Goal: Transaction & Acquisition: Book appointment/travel/reservation

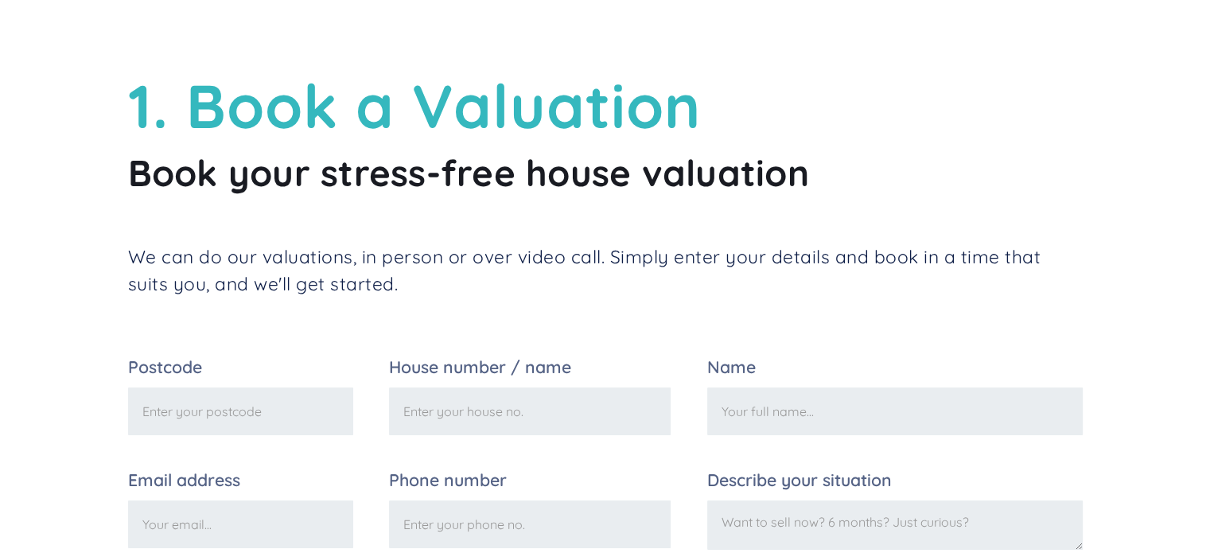
scroll to position [80, 0]
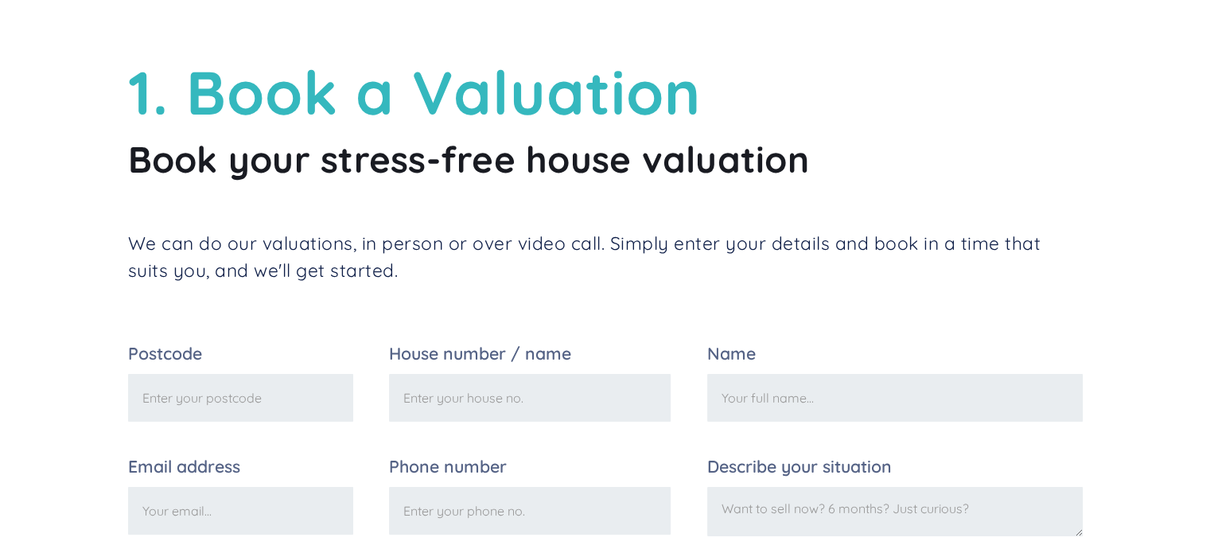
click at [229, 387] on input "Postcode" at bounding box center [240, 398] width 225 height 48
type input "RG41 4BJ"
click at [442, 387] on input "House number / name" at bounding box center [530, 398] width 282 height 48
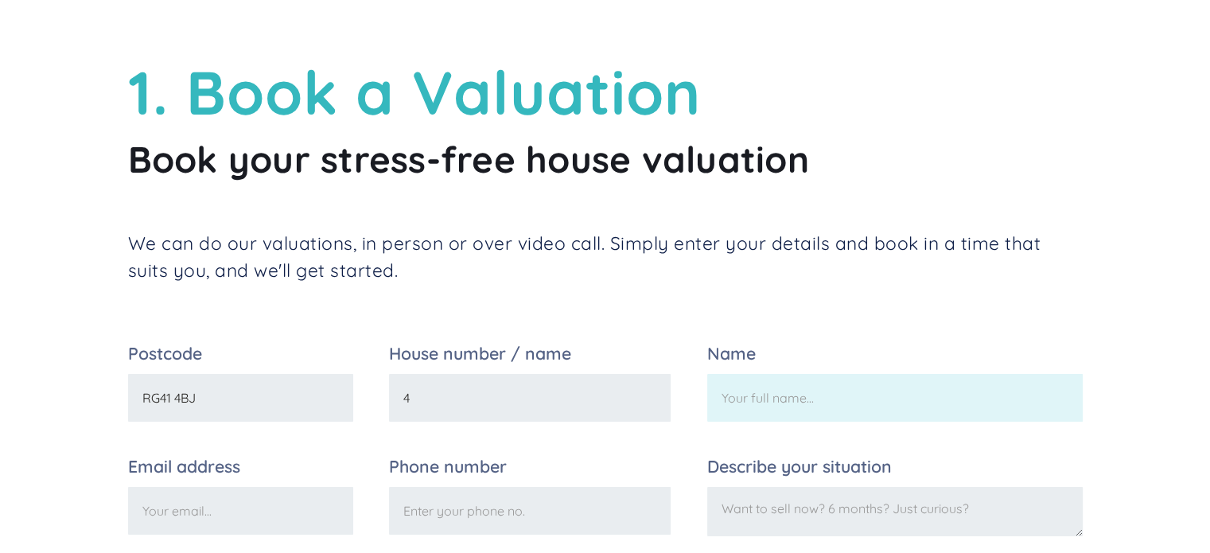
type input "4"
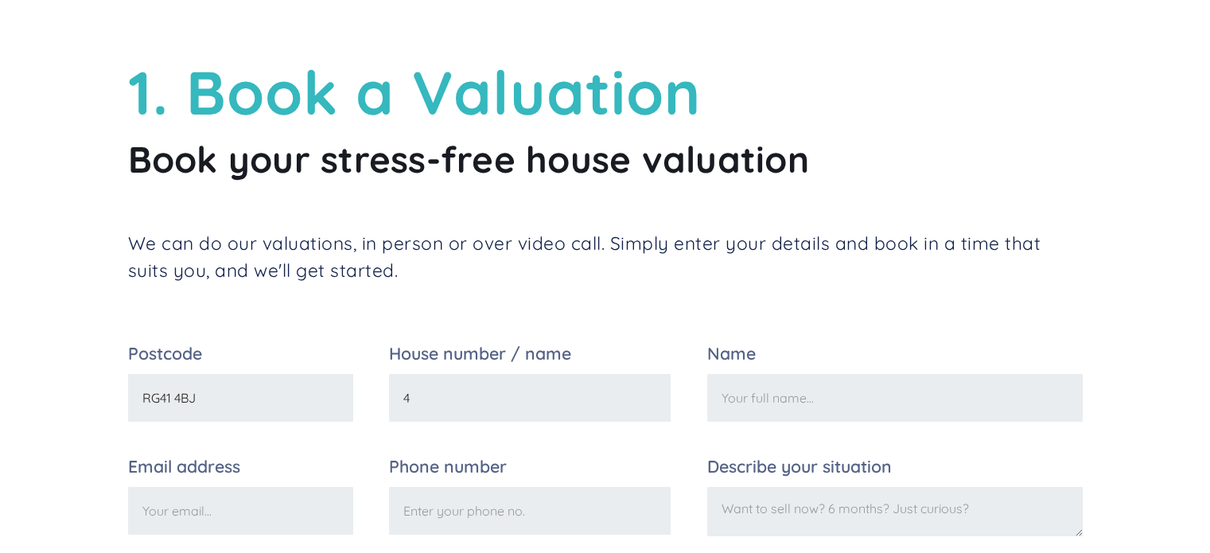
click at [784, 397] on input "Name" at bounding box center [894, 398] width 375 height 48
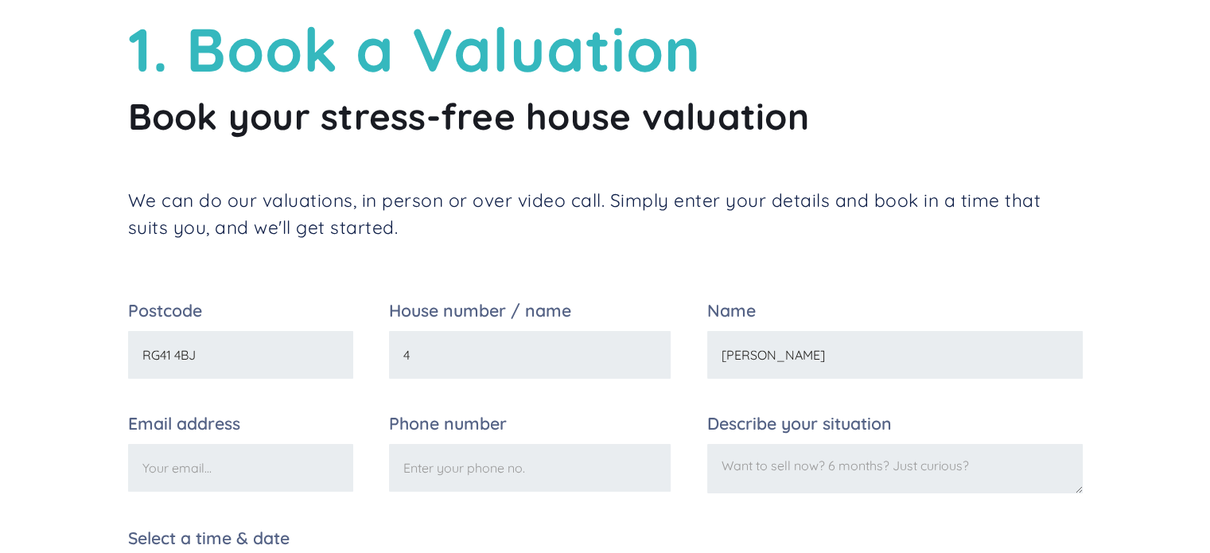
scroll to position [159, 0]
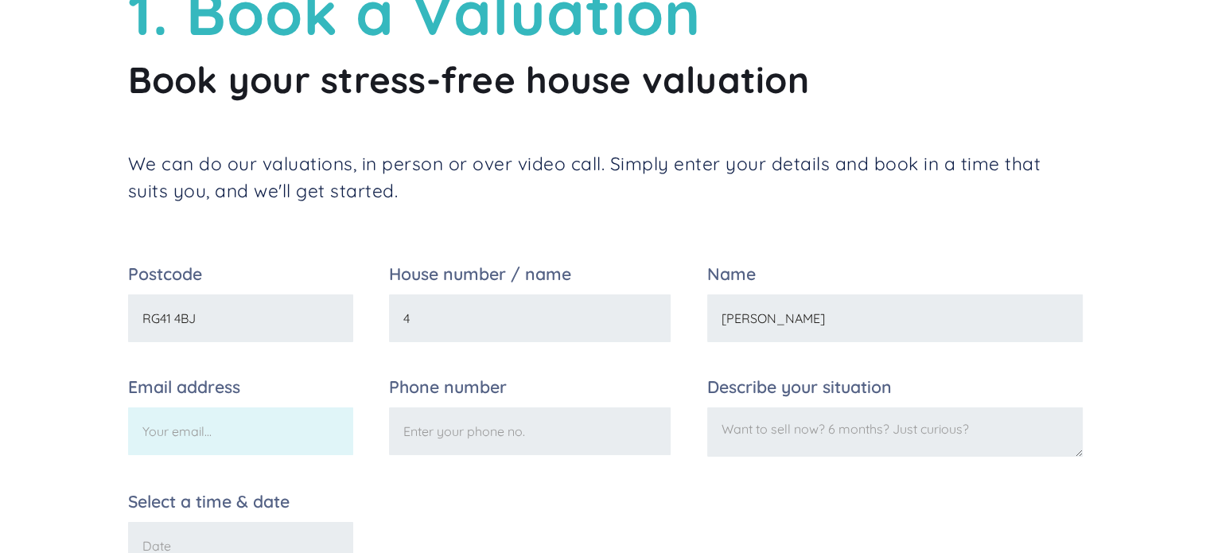
type input "[PERSON_NAME]"
click at [201, 432] on input "Email address" at bounding box center [240, 431] width 225 height 48
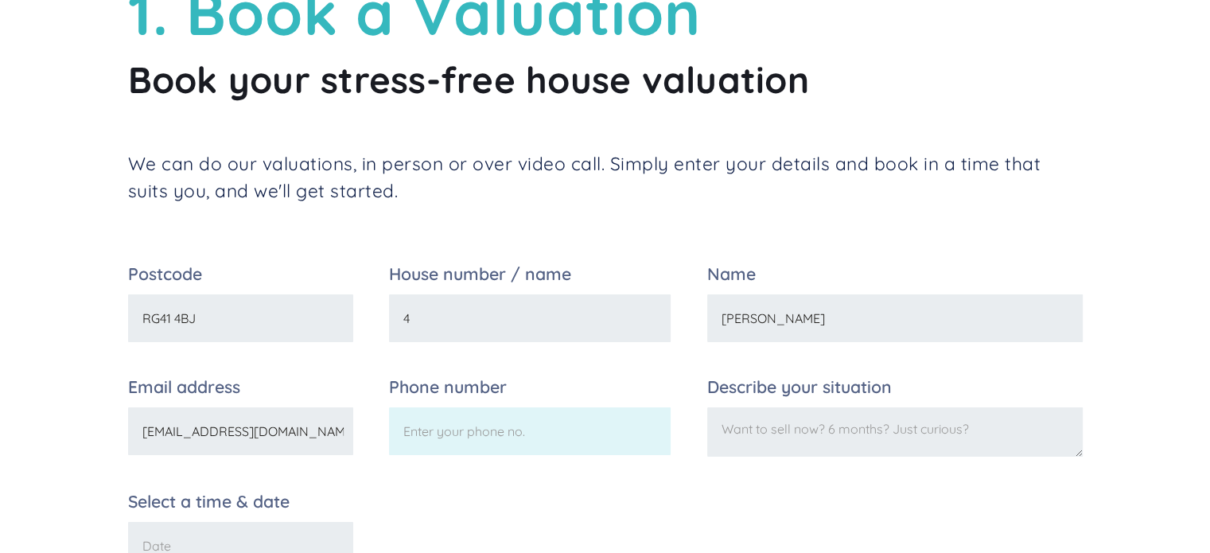
type input "[EMAIL_ADDRESS][DOMAIN_NAME]"
click at [449, 432] on input "Phone number" at bounding box center [530, 431] width 282 height 48
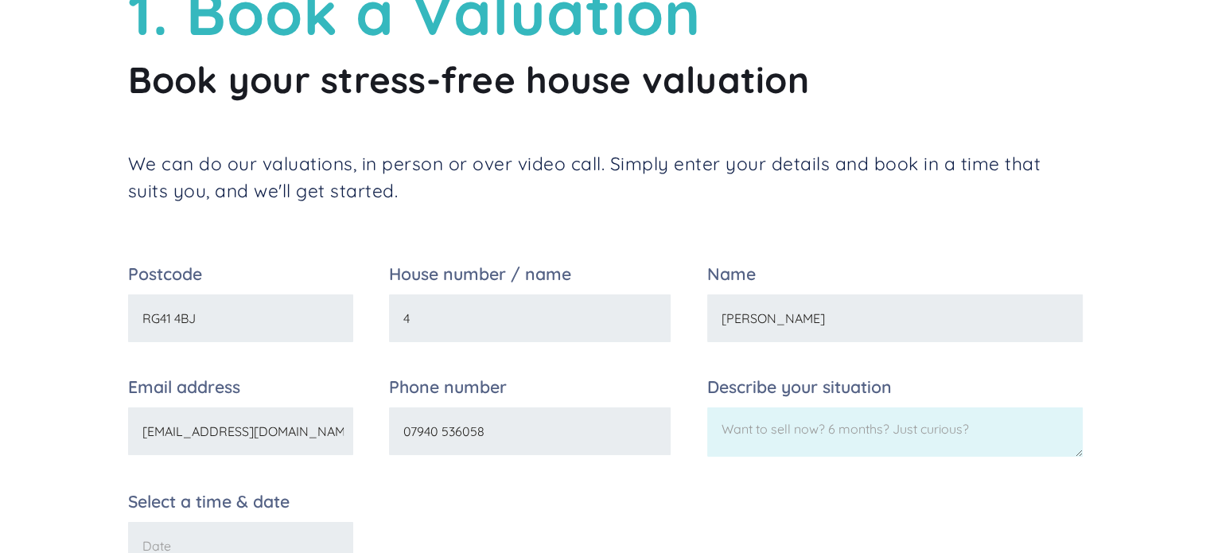
type input "07940 536058"
click at [785, 445] on textarea "Describe your situation" at bounding box center [894, 431] width 375 height 49
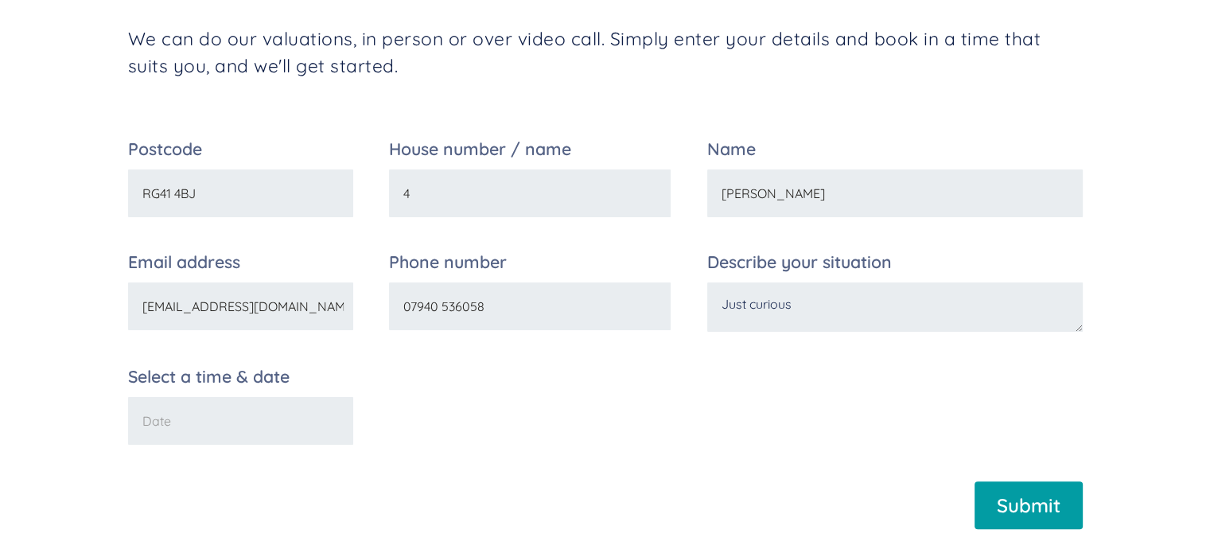
scroll to position [318, 0]
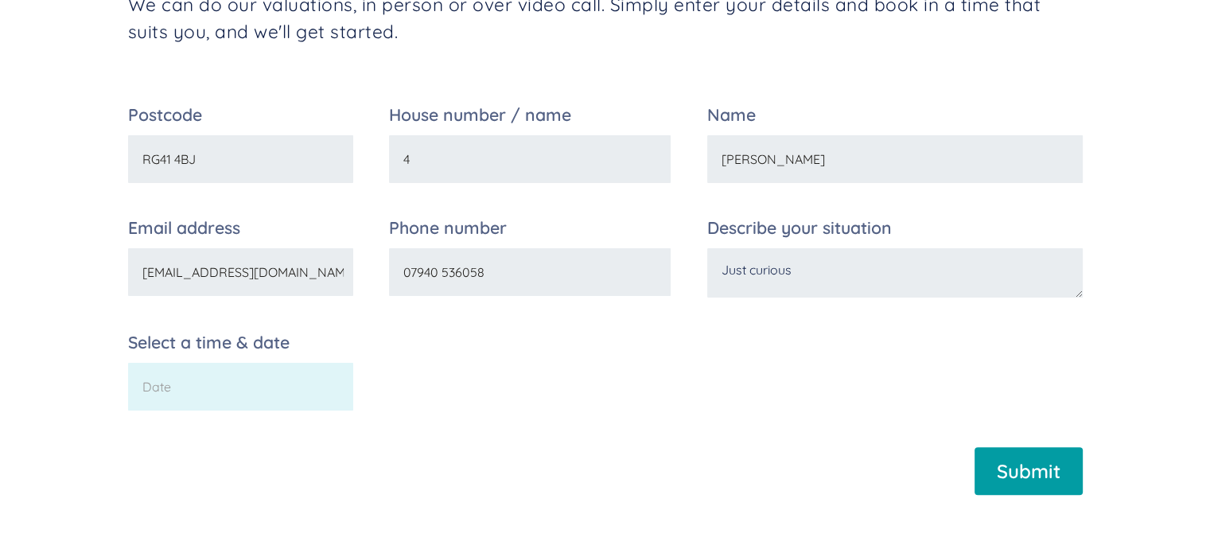
type textarea "Just curious"
click at [223, 394] on input "Select a time & date" at bounding box center [240, 387] width 225 height 48
click at [240, 393] on input "Select a time & date" at bounding box center [240, 387] width 225 height 48
type input "[DATE]"
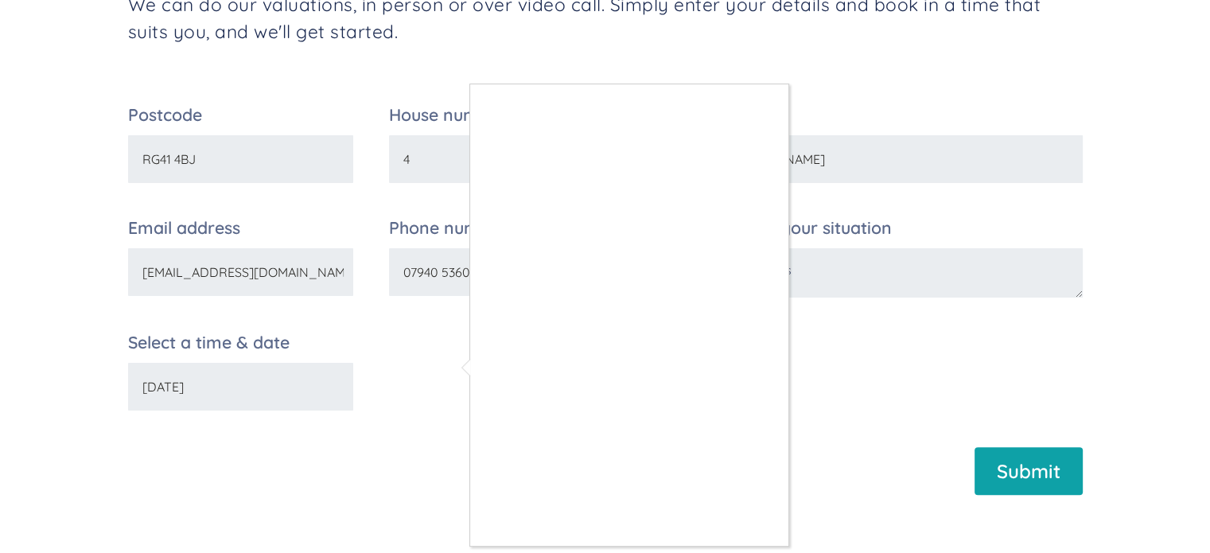
click at [1025, 480] on div at bounding box center [605, 276] width 1210 height 553
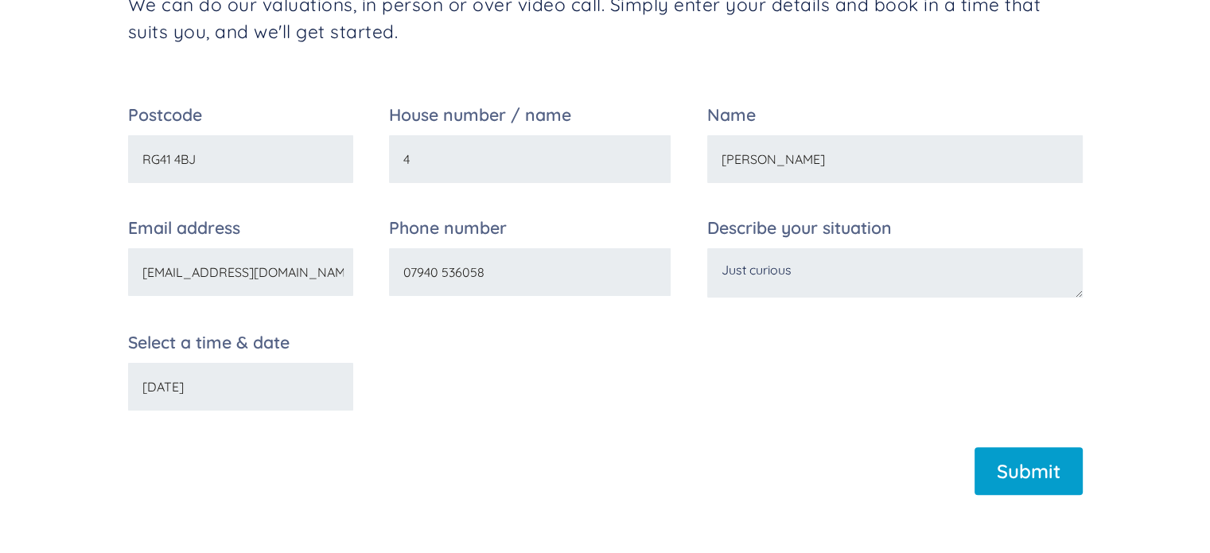
click at [1052, 488] on input "Submit" at bounding box center [1028, 471] width 108 height 48
type input "Please wait..."
